Goal: Task Accomplishment & Management: Manage account settings

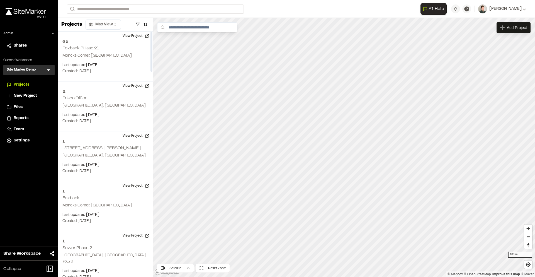
click at [50, 69] on icon at bounding box center [49, 70] width 6 height 6
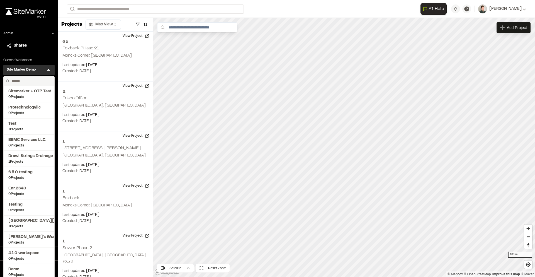
click at [35, 81] on input "text" at bounding box center [31, 80] width 42 height 9
click at [23, 226] on span "1 Projects" at bounding box center [28, 226] width 41 height 5
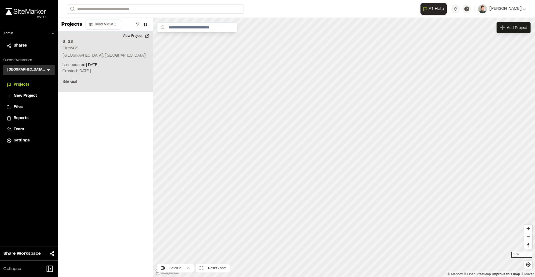
click at [137, 38] on button "View Project" at bounding box center [135, 35] width 33 height 9
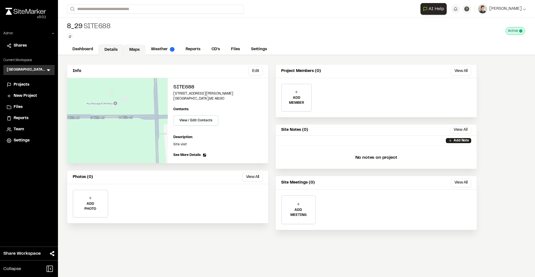
click at [137, 48] on link "Maps" at bounding box center [134, 50] width 22 height 11
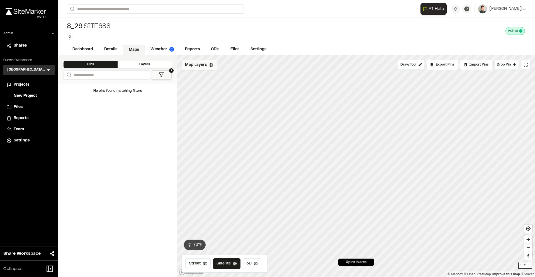
click at [204, 68] on div "Map Layers" at bounding box center [199, 65] width 35 height 11
click at [203, 86] on span "topo" at bounding box center [201, 88] width 10 height 7
click at [222, 89] on line at bounding box center [222, 89] width 1 height 1
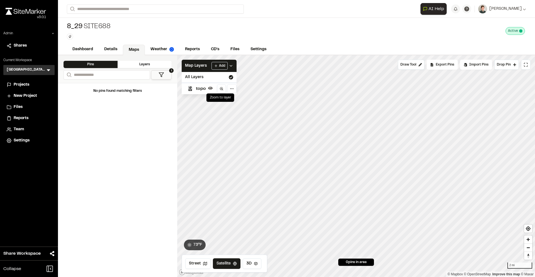
click at [222, 89] on line at bounding box center [222, 89] width 1 height 1
click at [221, 88] on line at bounding box center [221, 88] width 0 height 1
click at [203, 87] on span "topo" at bounding box center [201, 88] width 10 height 7
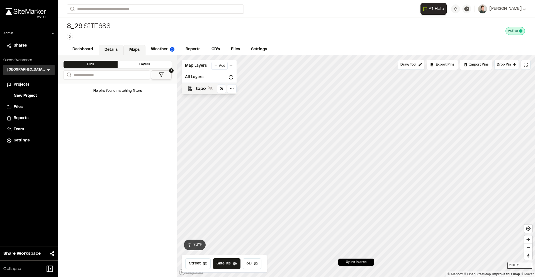
click at [122, 45] on link "Details" at bounding box center [111, 50] width 25 height 11
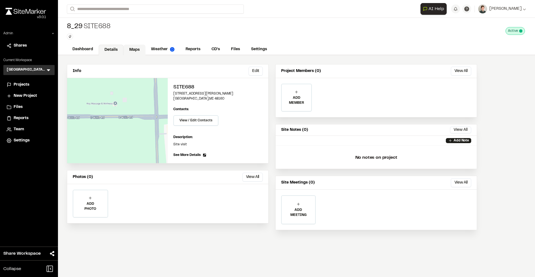
click at [138, 46] on link "Maps" at bounding box center [134, 50] width 22 height 11
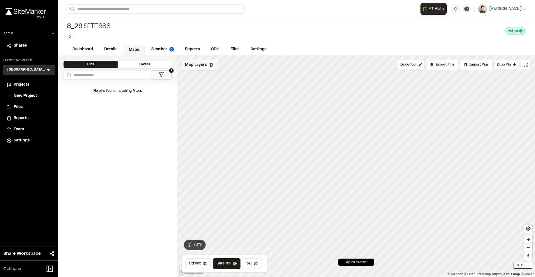
click at [212, 66] on polyline at bounding box center [211, 66] width 4 height 1
click at [228, 88] on html "**********" at bounding box center [267, 138] width 535 height 277
click at [119, 130] on html "**********" at bounding box center [267, 138] width 535 height 277
click at [21, 141] on span "Settings" at bounding box center [22, 140] width 16 height 6
